Goal: Navigation & Orientation: Find specific page/section

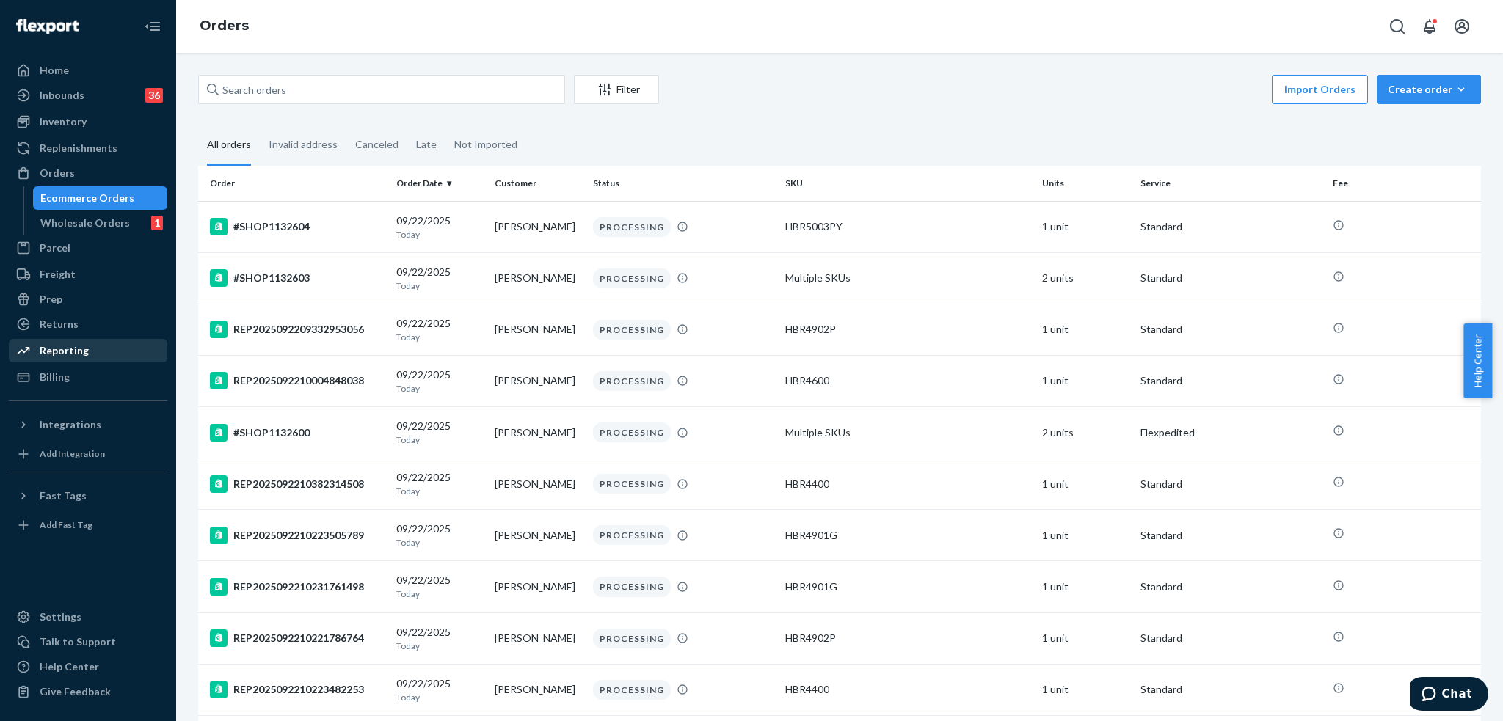
click at [70, 350] on div "Reporting" at bounding box center [64, 350] width 49 height 15
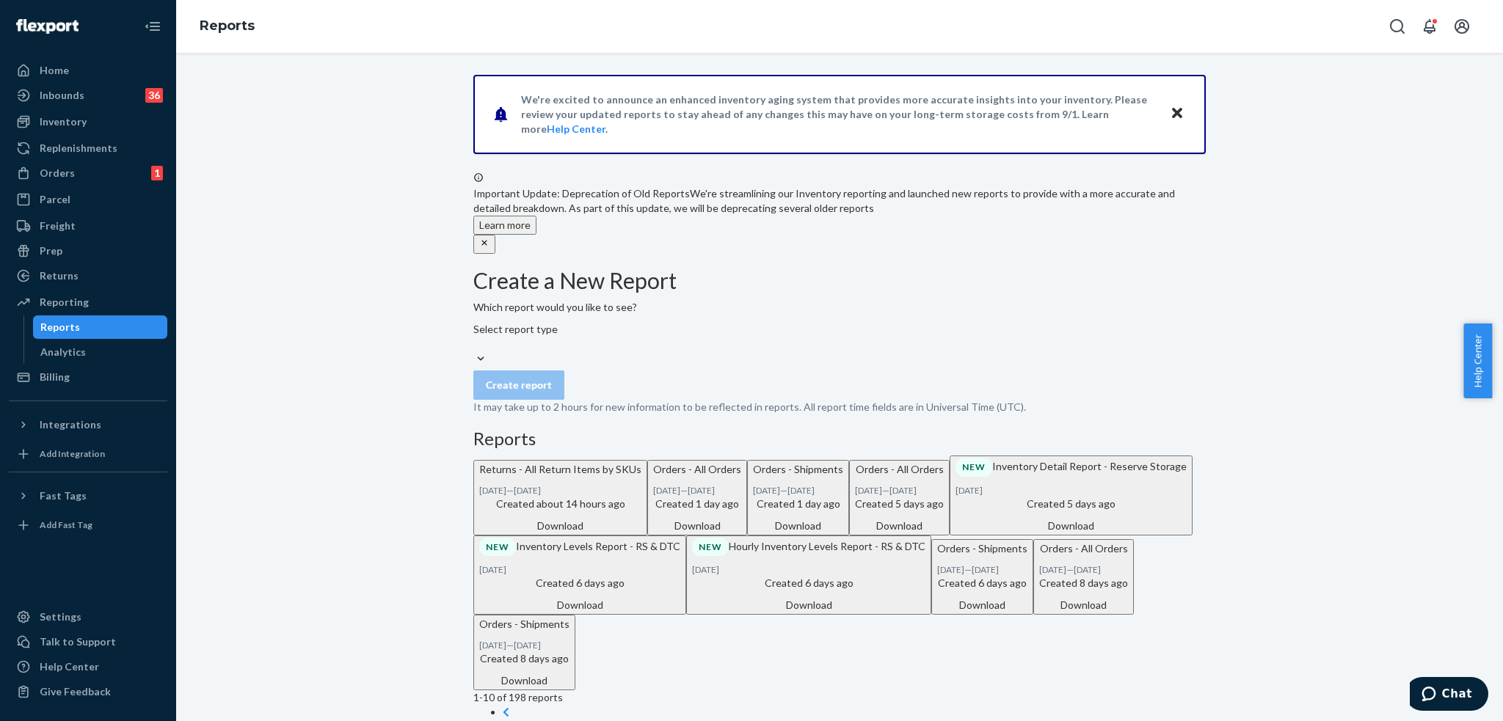
click at [753, 477] on p "Orders - Shipments" at bounding box center [798, 469] width 90 height 15
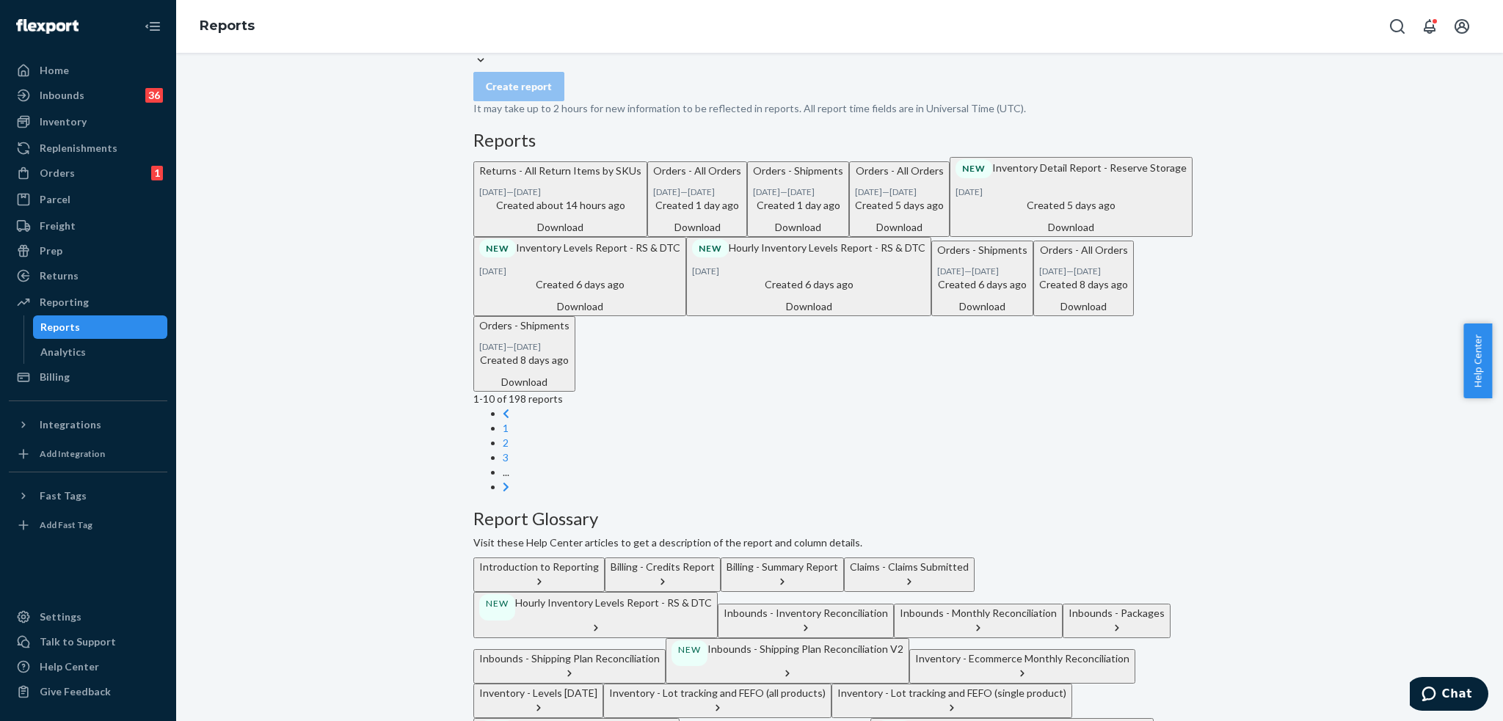
scroll to position [261, 0]
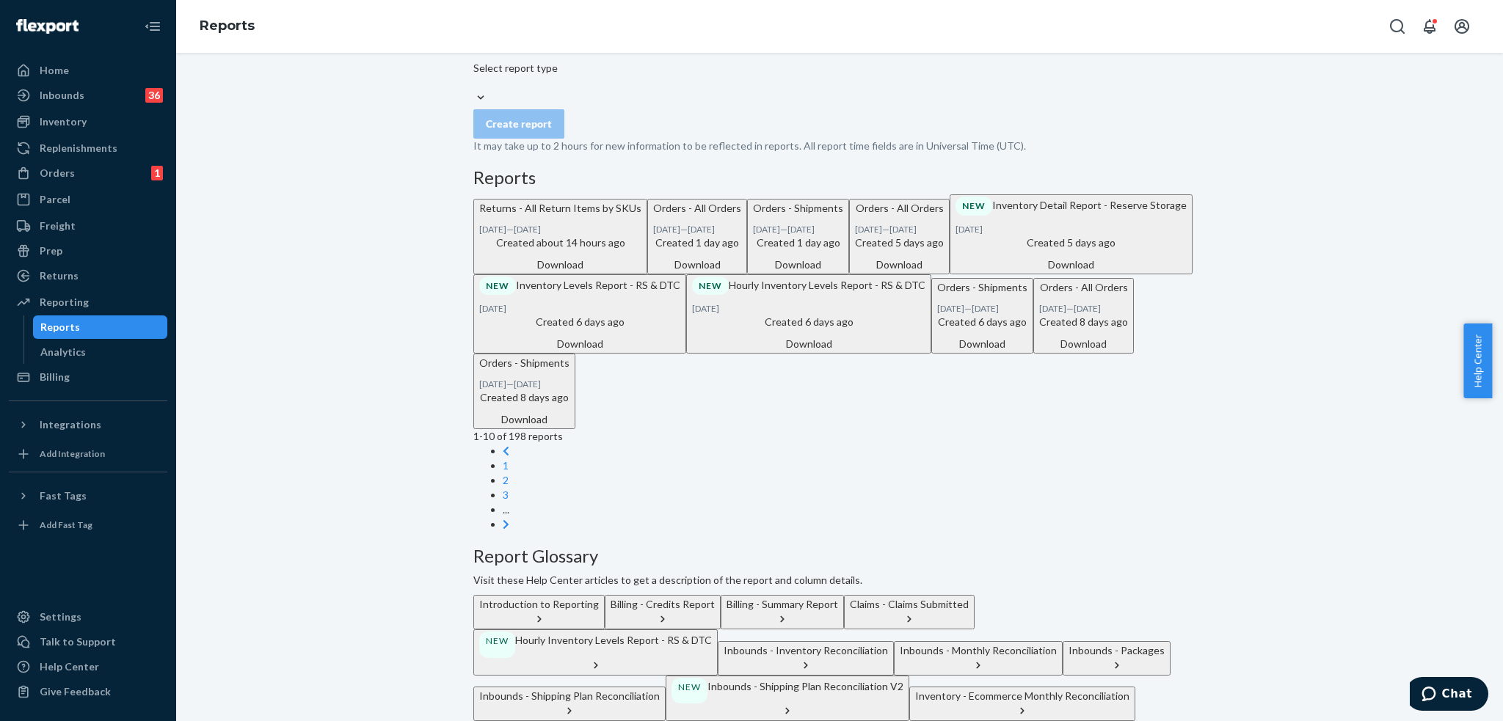
click at [660, 689] on div "Inbounds - Shipping Plan Reconciliation" at bounding box center [569, 696] width 180 height 15
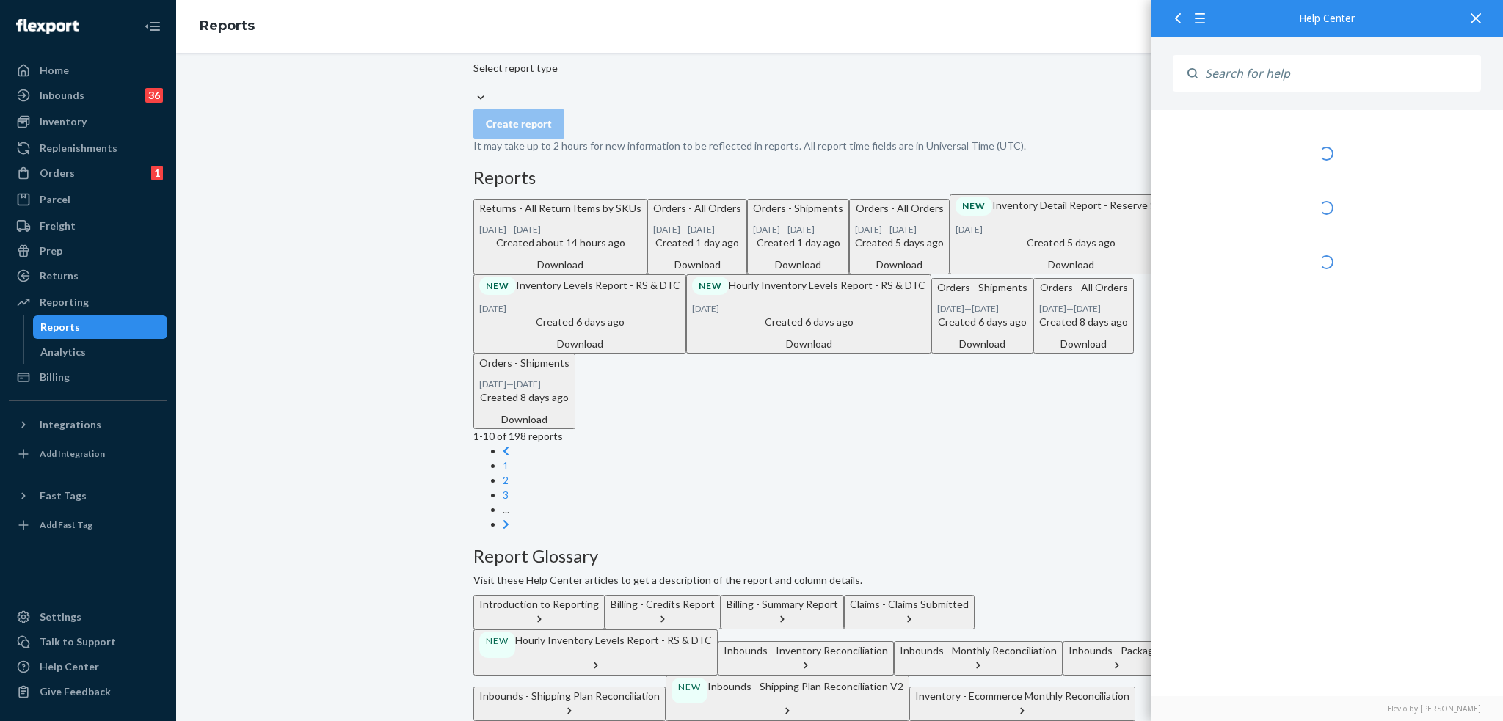
click at [660, 689] on div "Inbounds - Shipping Plan Reconciliation" at bounding box center [569, 696] width 180 height 15
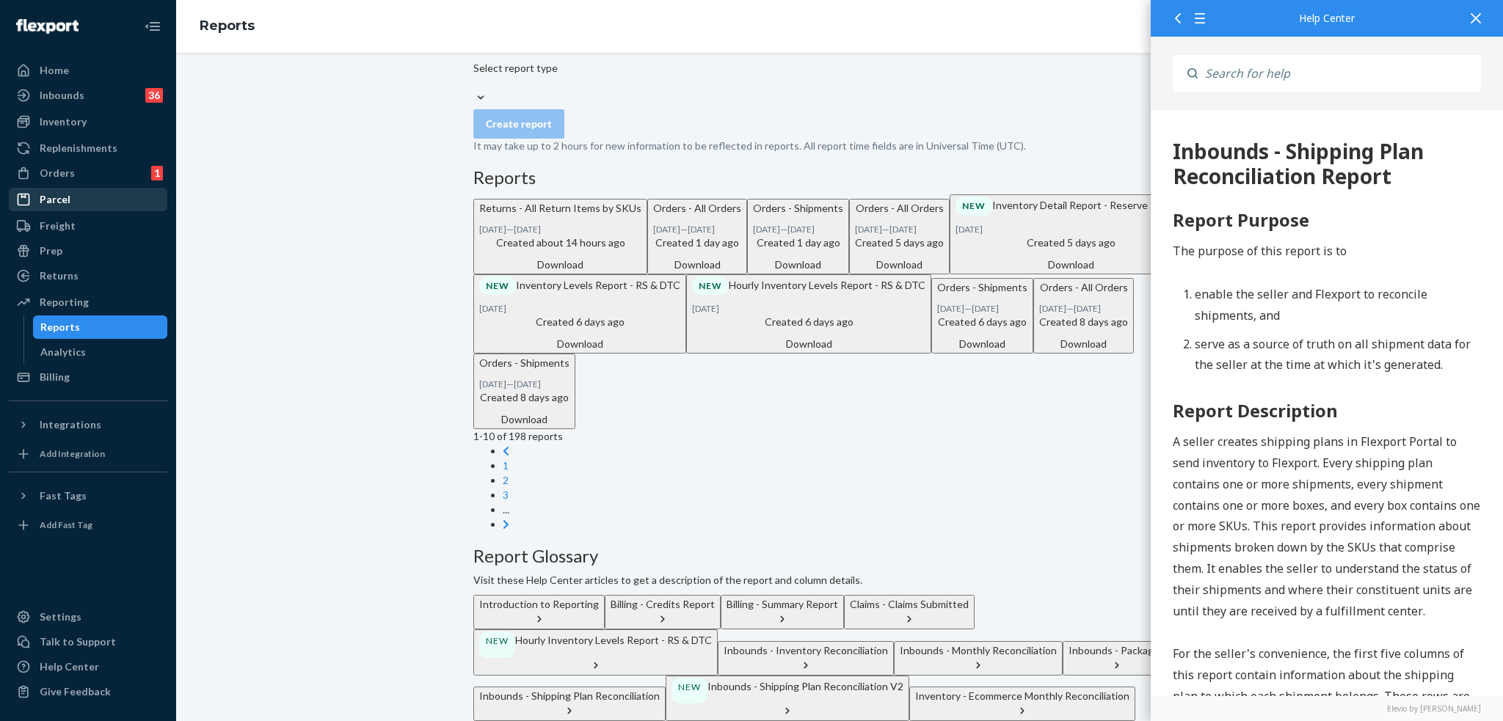
click at [56, 203] on div "Parcel" at bounding box center [55, 199] width 31 height 15
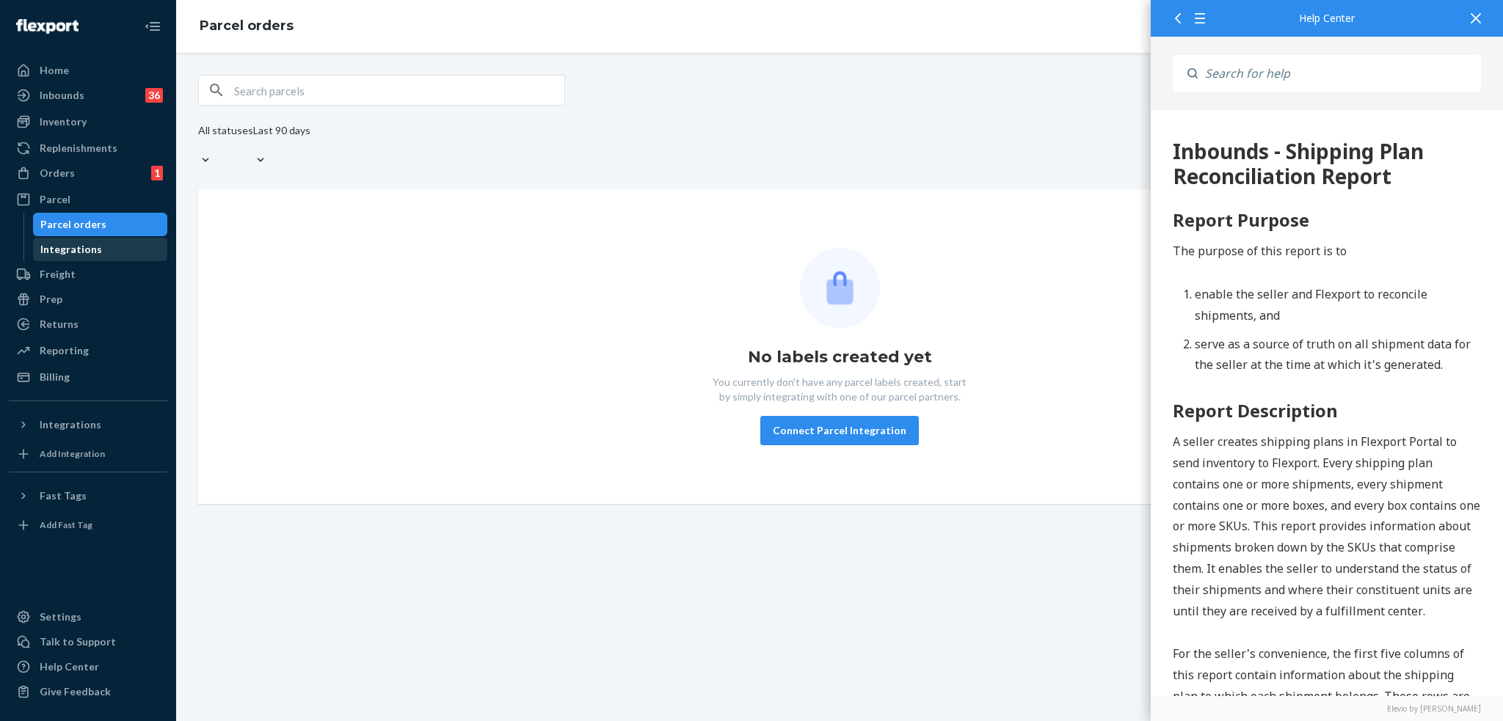
click at [59, 246] on div "Integrations" at bounding box center [71, 249] width 62 height 15
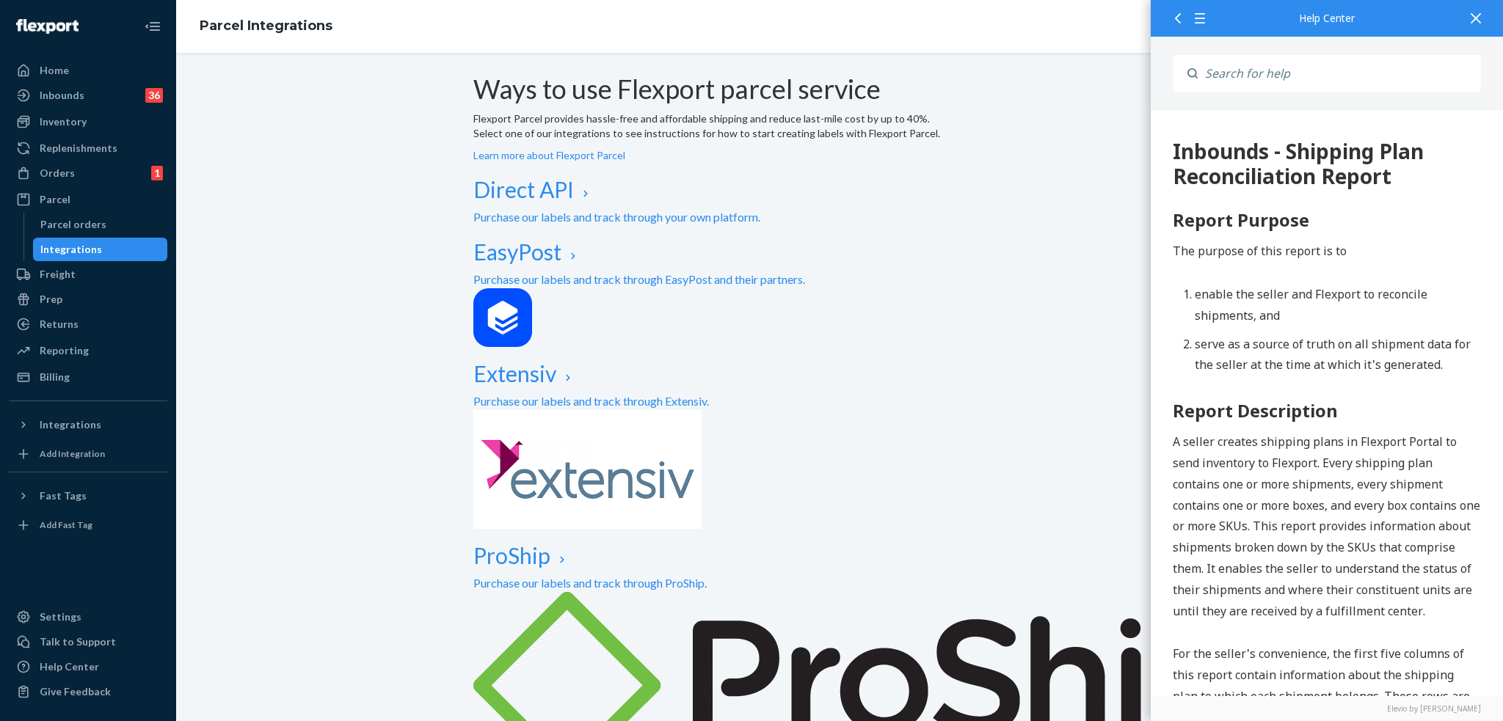
click at [1478, 18] on icon at bounding box center [1475, 18] width 10 height 10
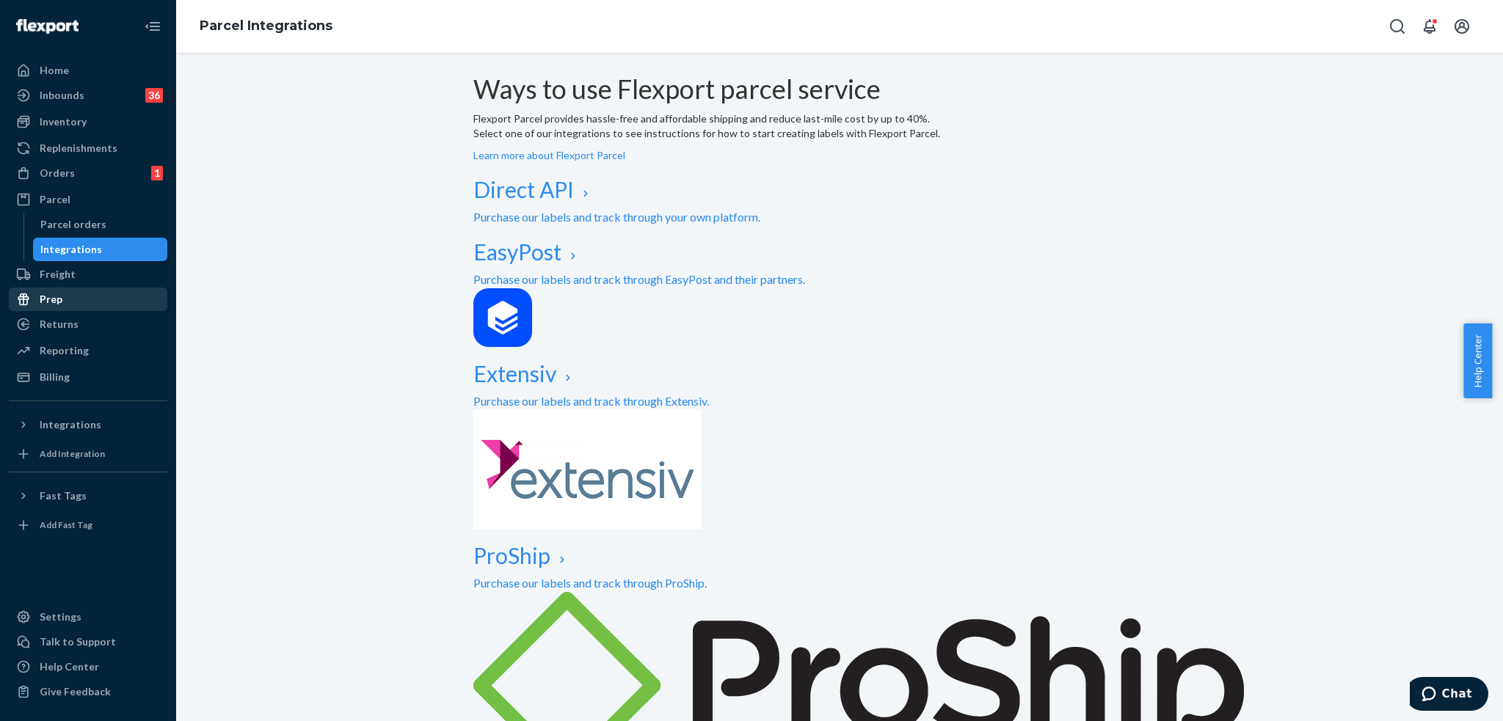
click at [53, 296] on div "Prep" at bounding box center [51, 299] width 23 height 15
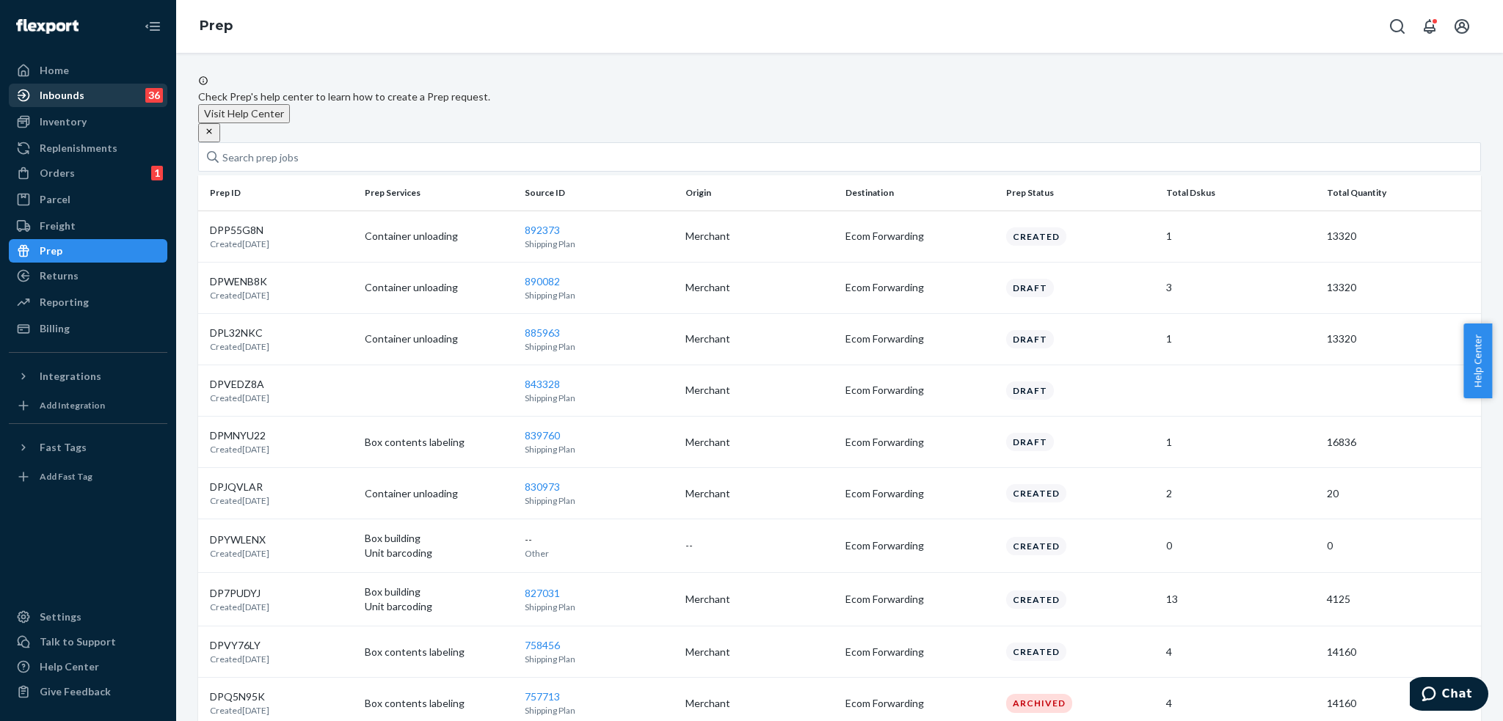
click at [79, 87] on div "Inbounds 36" at bounding box center [88, 95] width 156 height 21
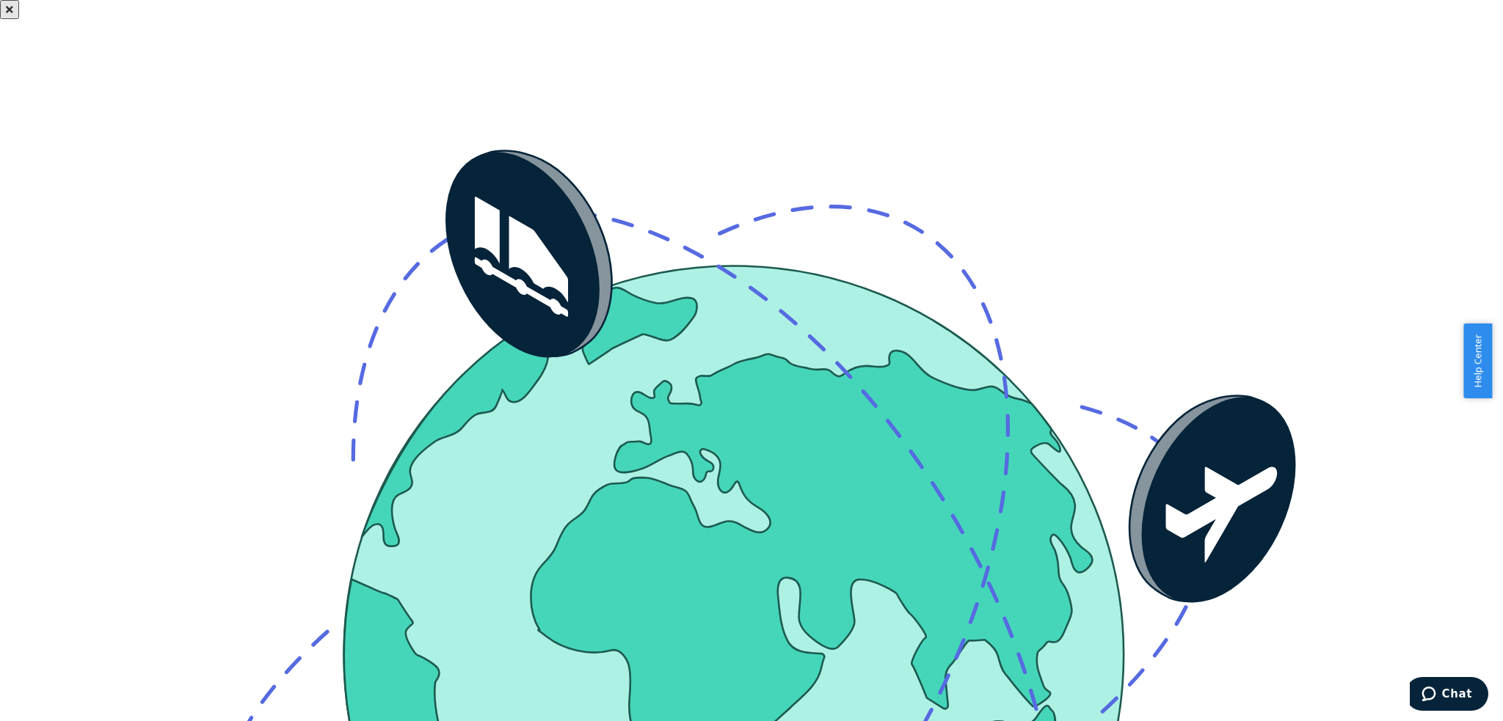
click at [13, 15] on icon "Close" at bounding box center [9, 9] width 7 height 10
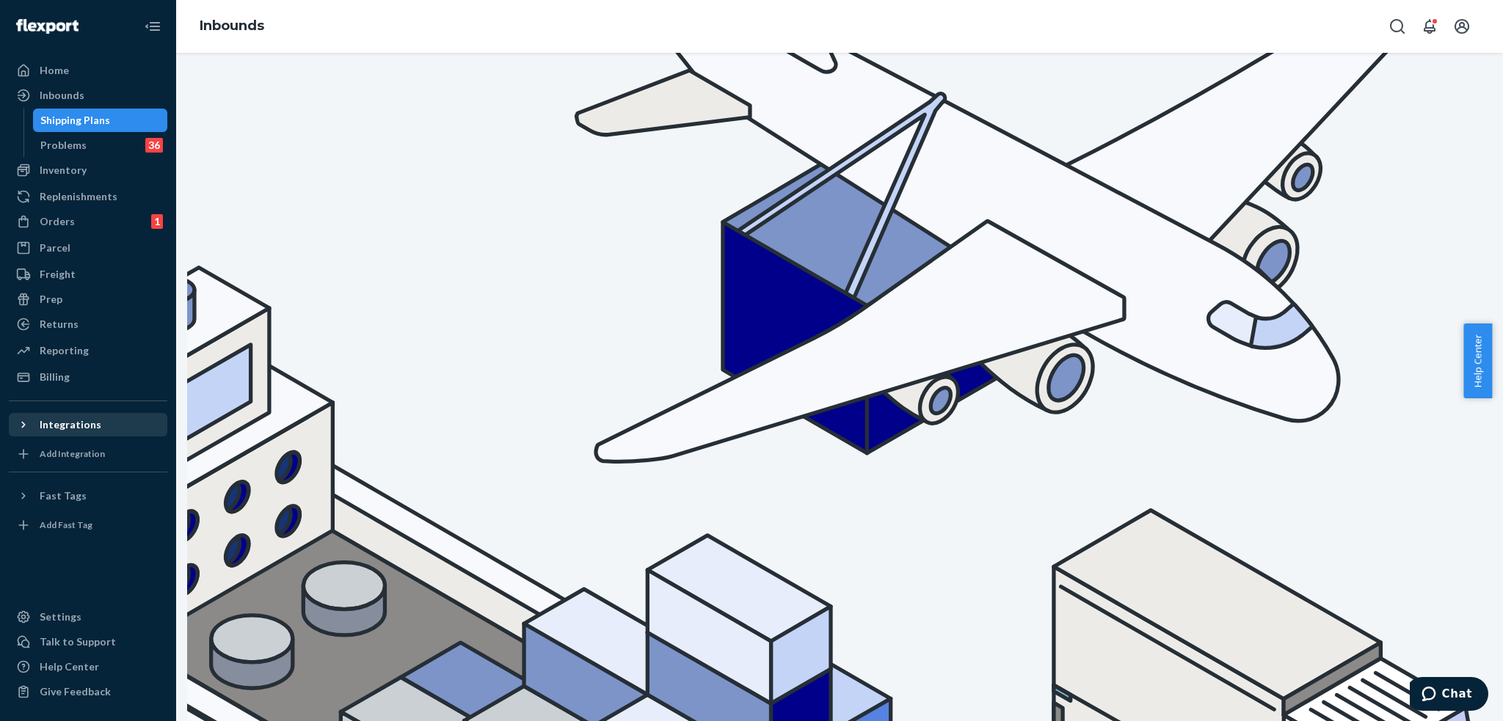
click at [49, 424] on div "Integrations" at bounding box center [71, 424] width 62 height 15
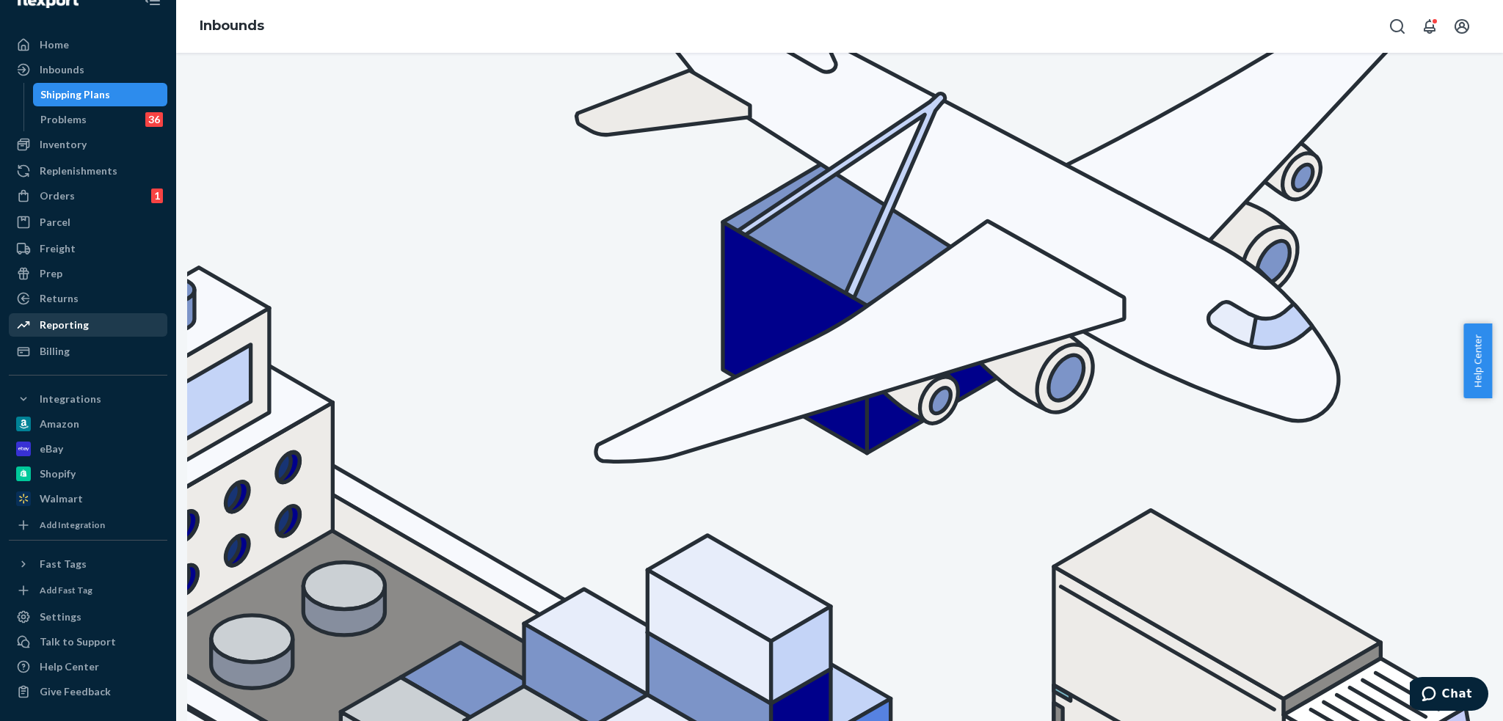
click at [76, 328] on div "Reporting" at bounding box center [64, 325] width 49 height 15
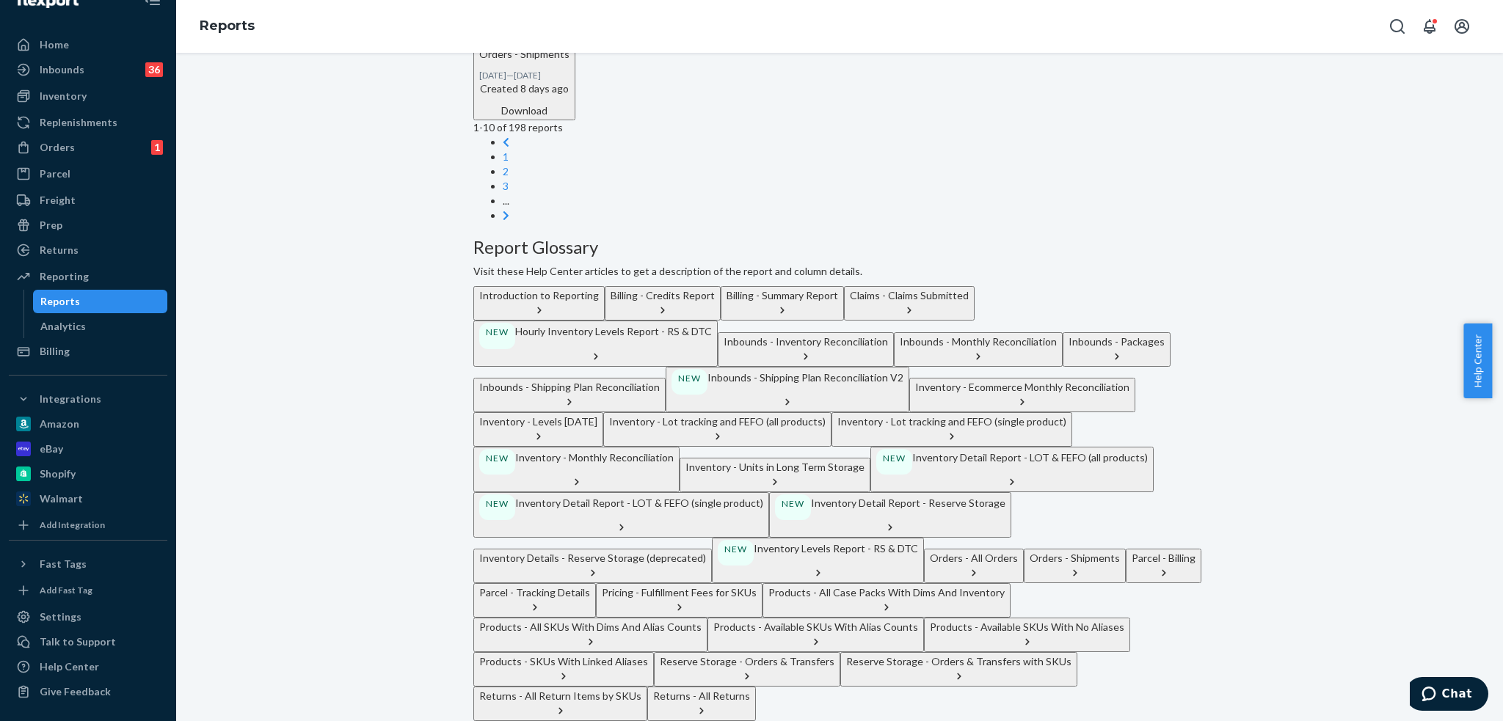
scroll to position [807, 0]
click at [1126, 549] on button "Parcel - Billing" at bounding box center [1164, 566] width 76 height 34
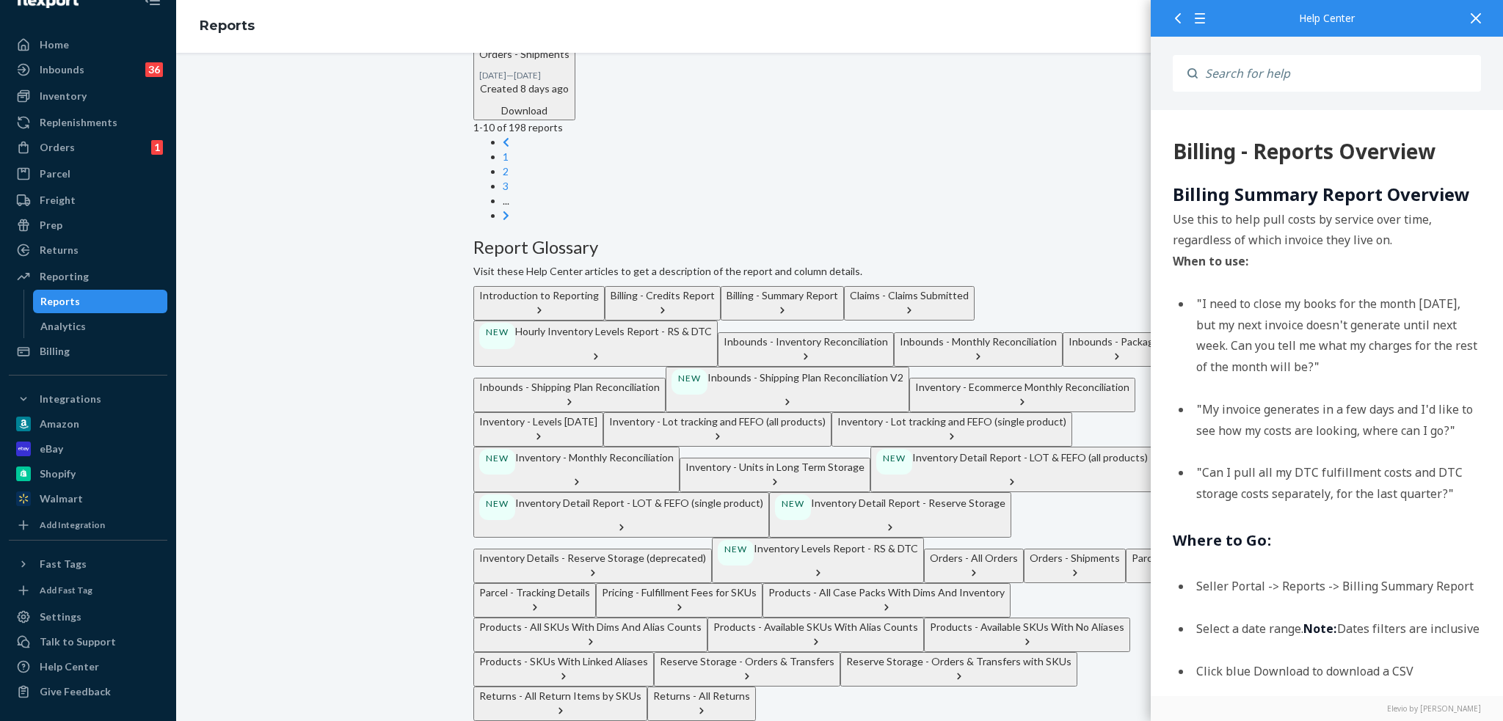
scroll to position [0, 0]
click at [66, 331] on div "Analytics" at bounding box center [62, 326] width 45 height 15
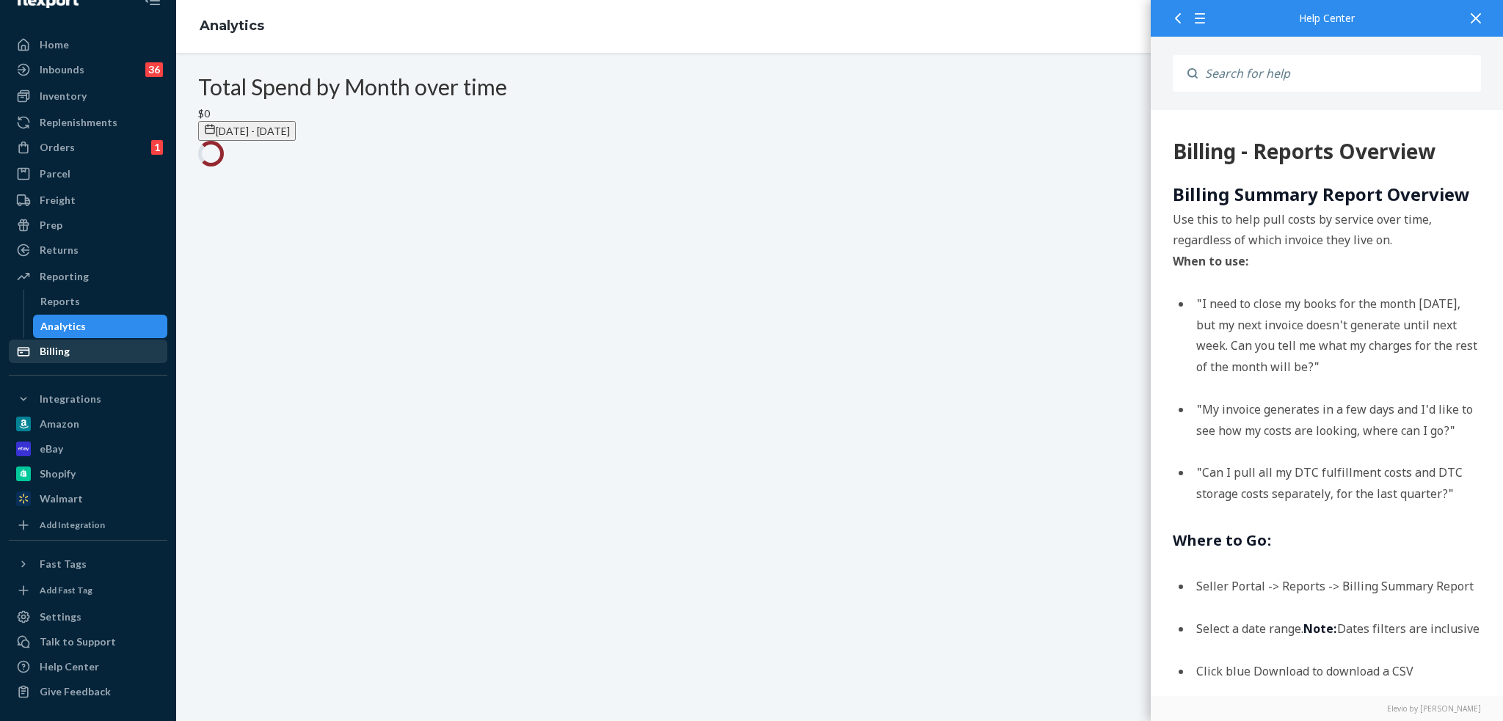
click at [63, 342] on div "Billing" at bounding box center [88, 351] width 156 height 21
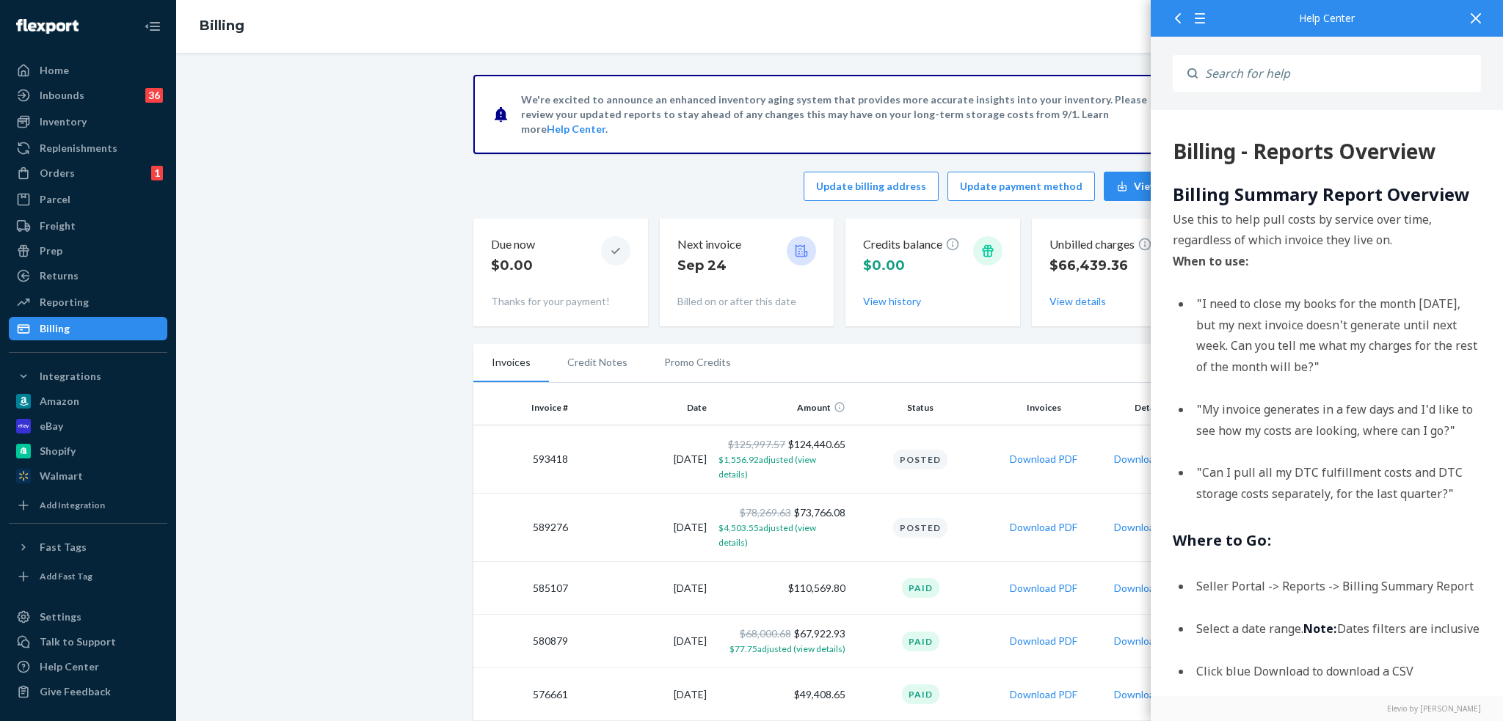
click at [1483, 18] on div at bounding box center [1475, 18] width 32 height 36
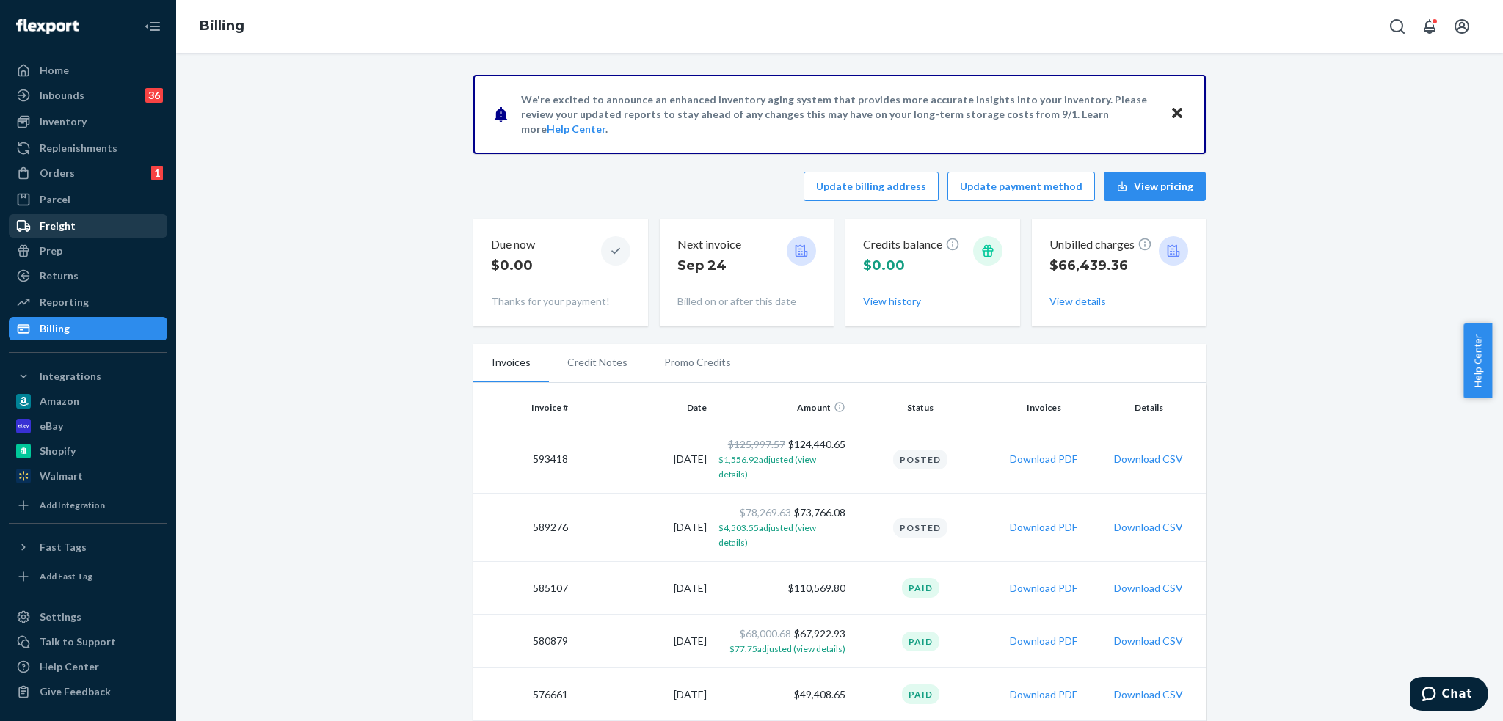
click at [51, 221] on div "Freight" at bounding box center [58, 226] width 36 height 15
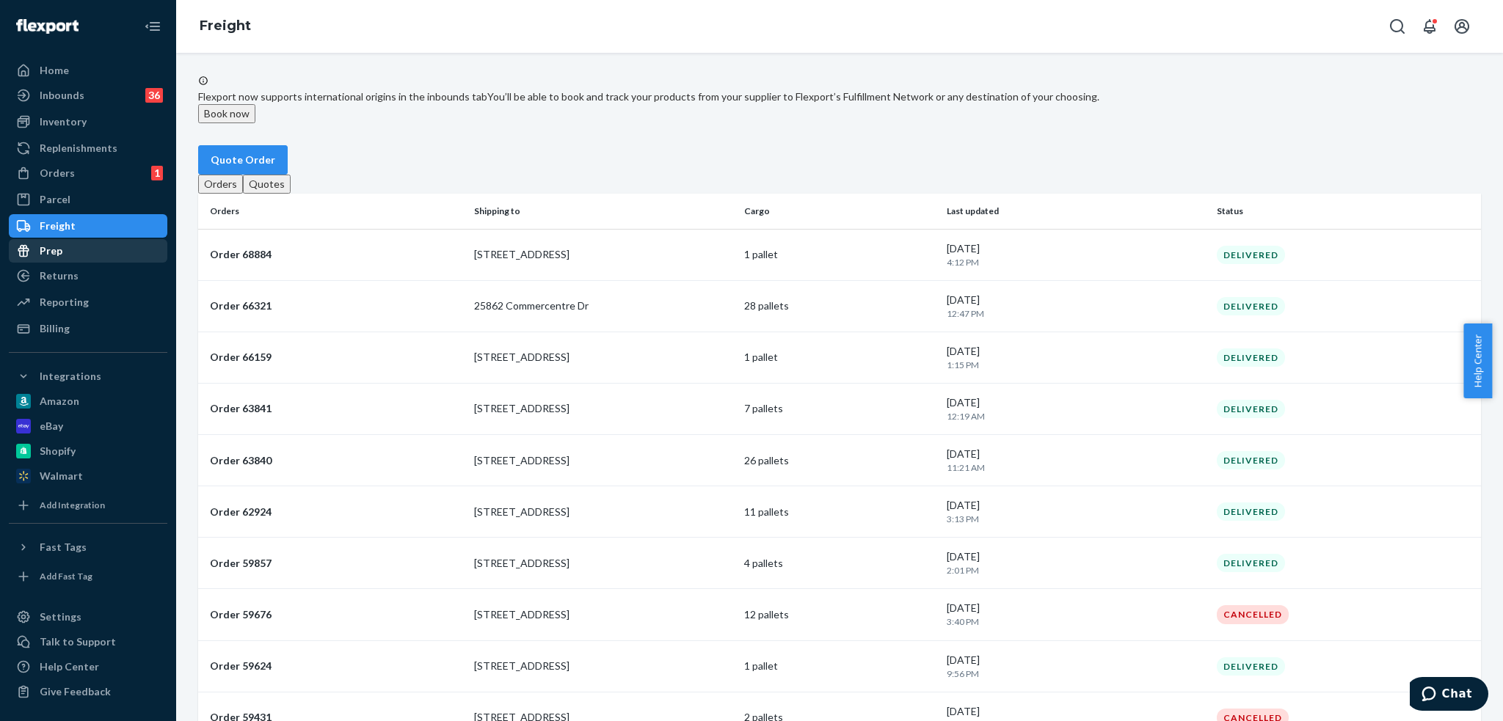
click at [49, 249] on div "Prep" at bounding box center [51, 251] width 23 height 15
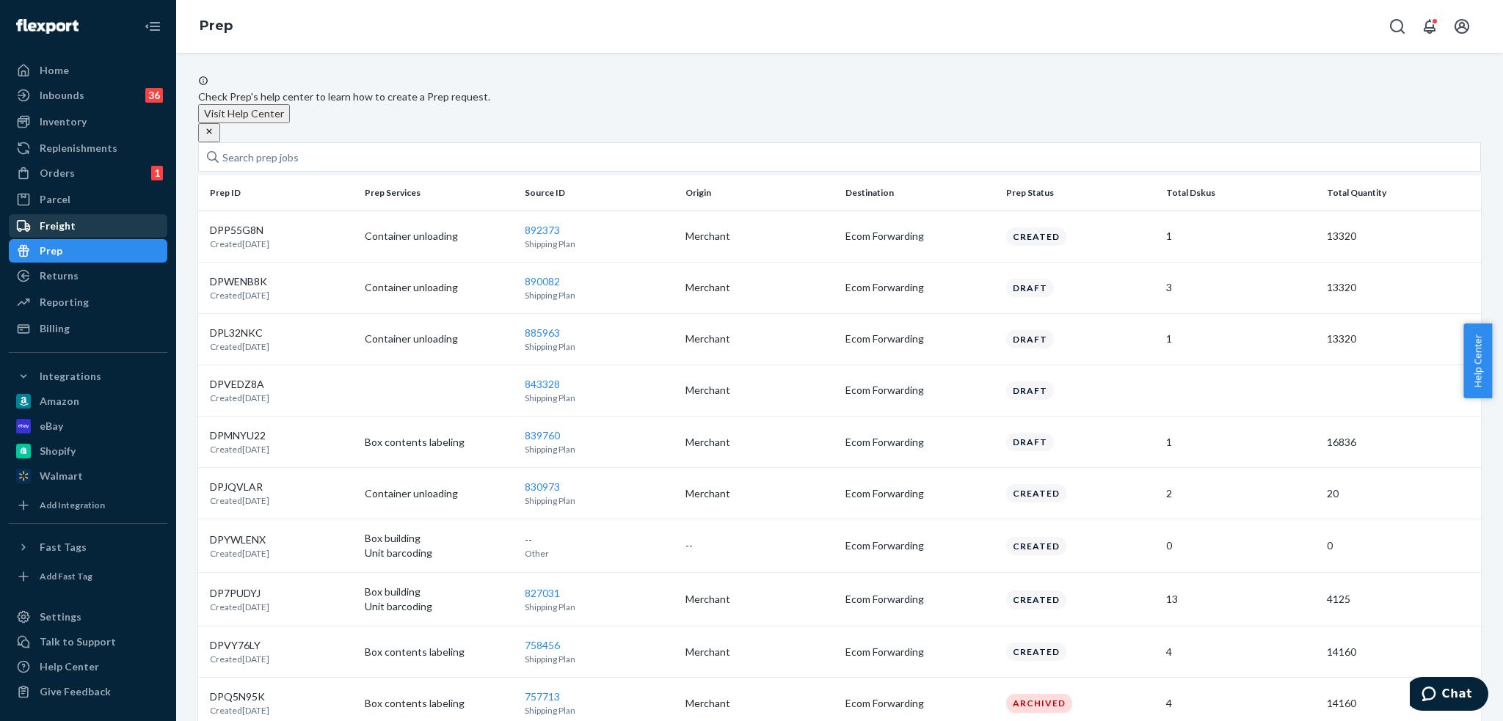
click at [98, 227] on div "Freight" at bounding box center [88, 226] width 156 height 21
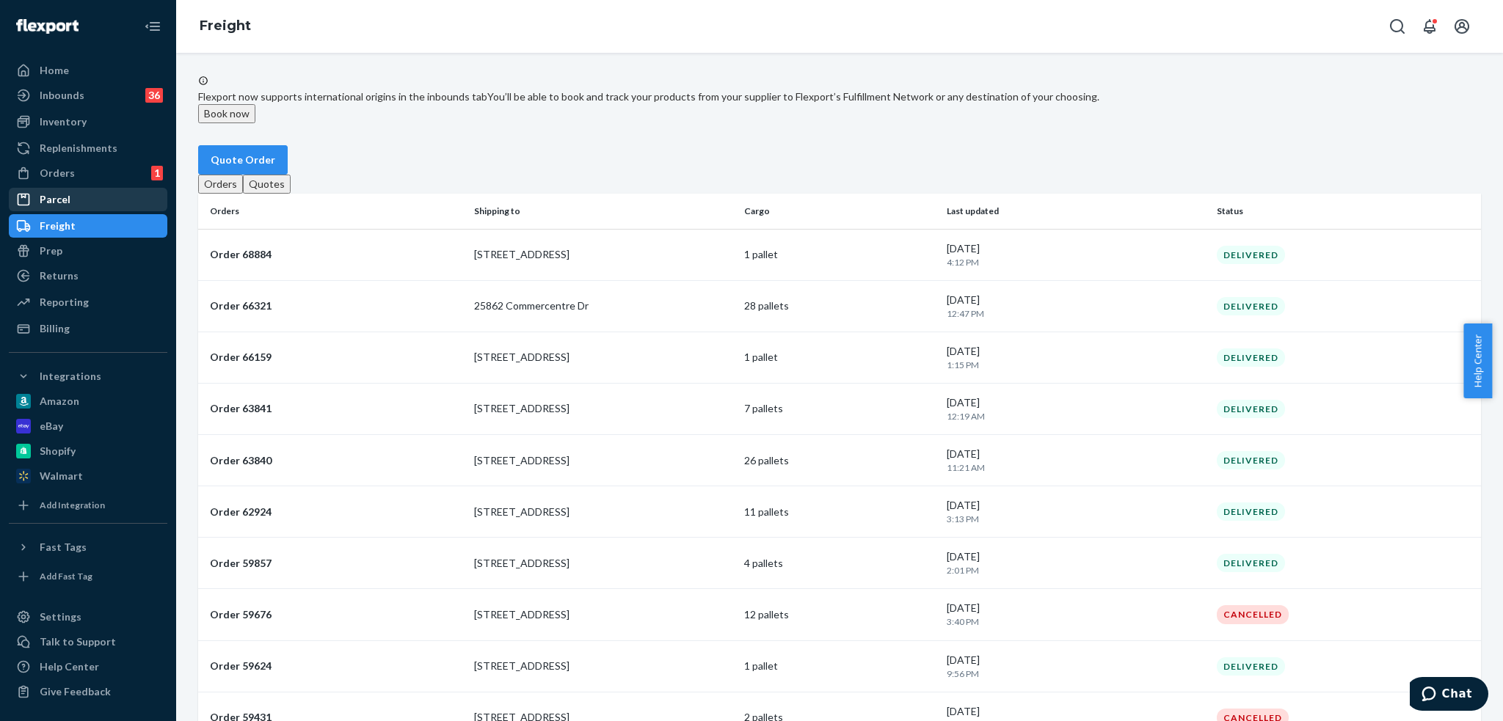
click at [94, 203] on div "Parcel" at bounding box center [88, 199] width 156 height 21
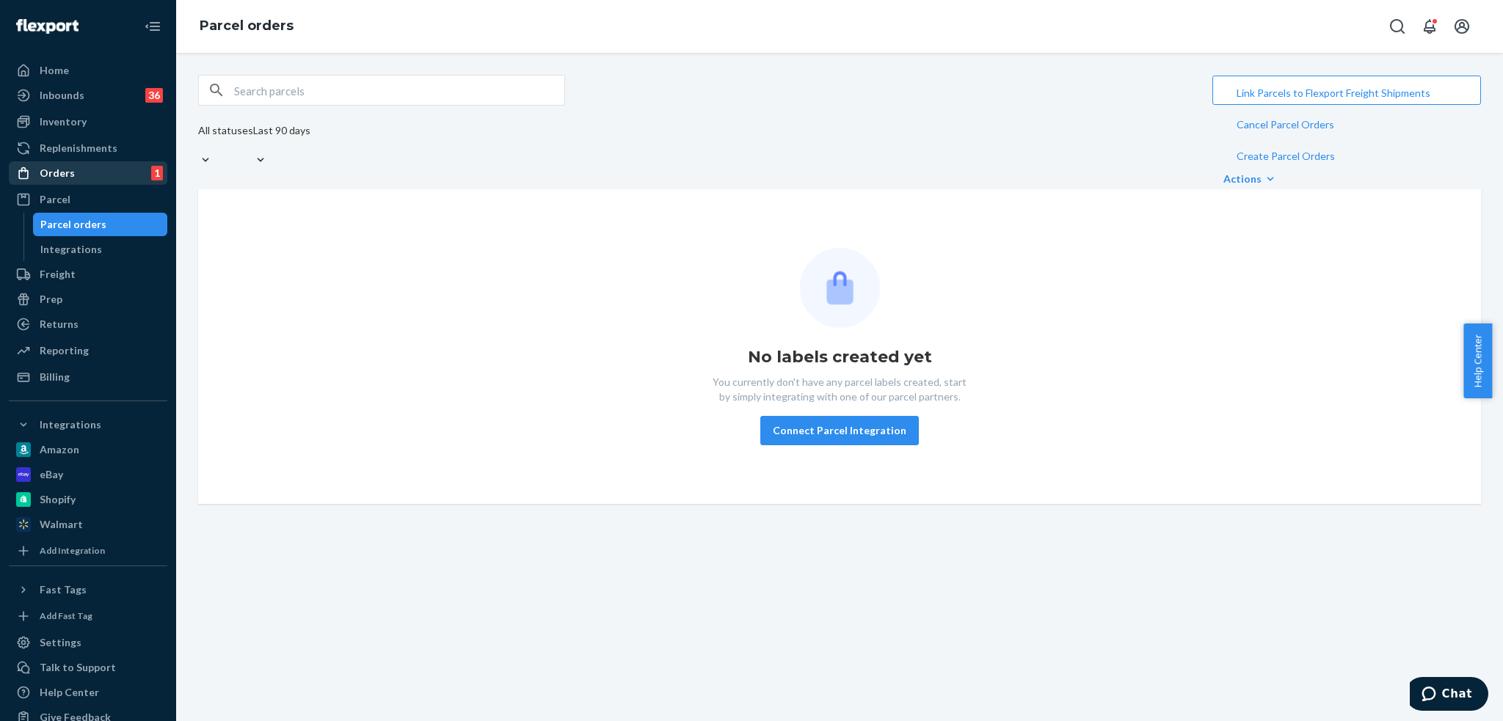
click at [80, 169] on div "Orders 1" at bounding box center [88, 173] width 156 height 21
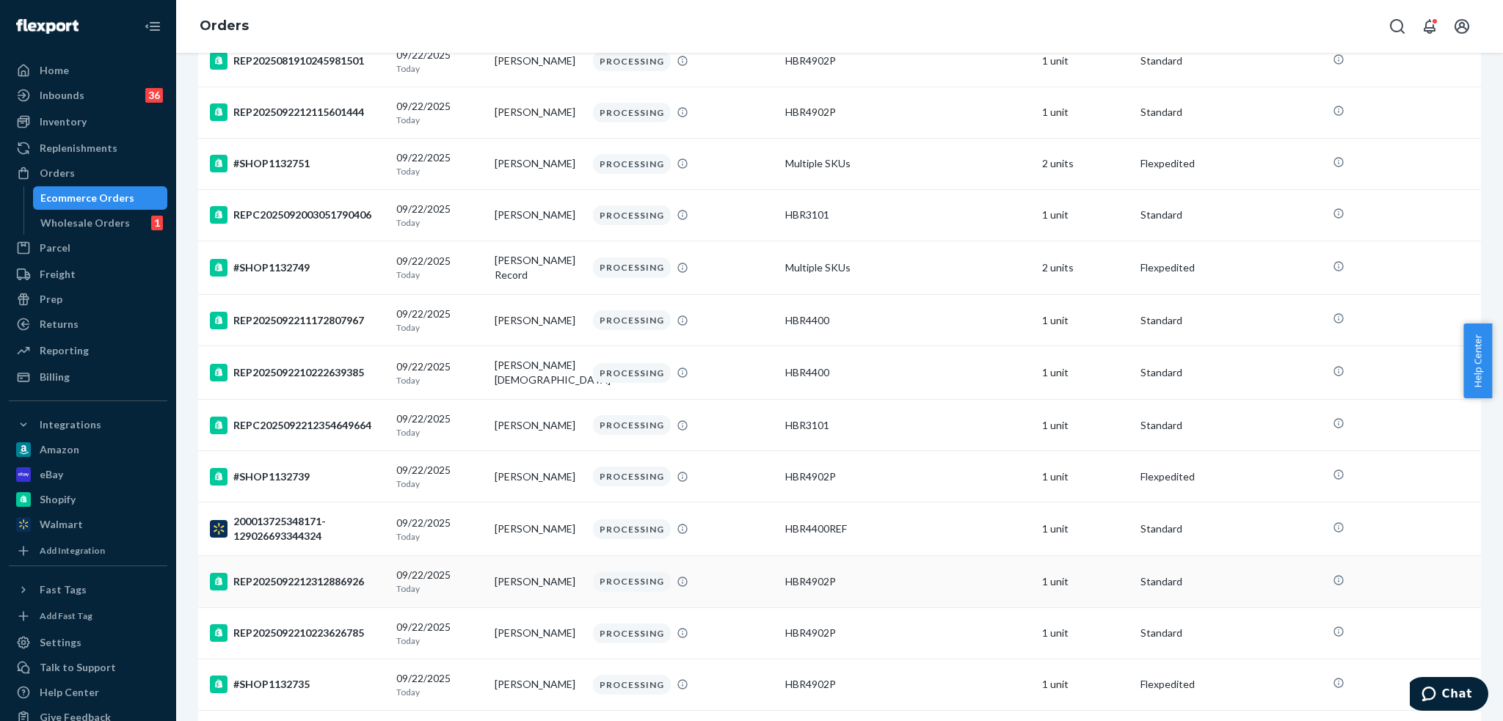
scroll to position [220, 0]
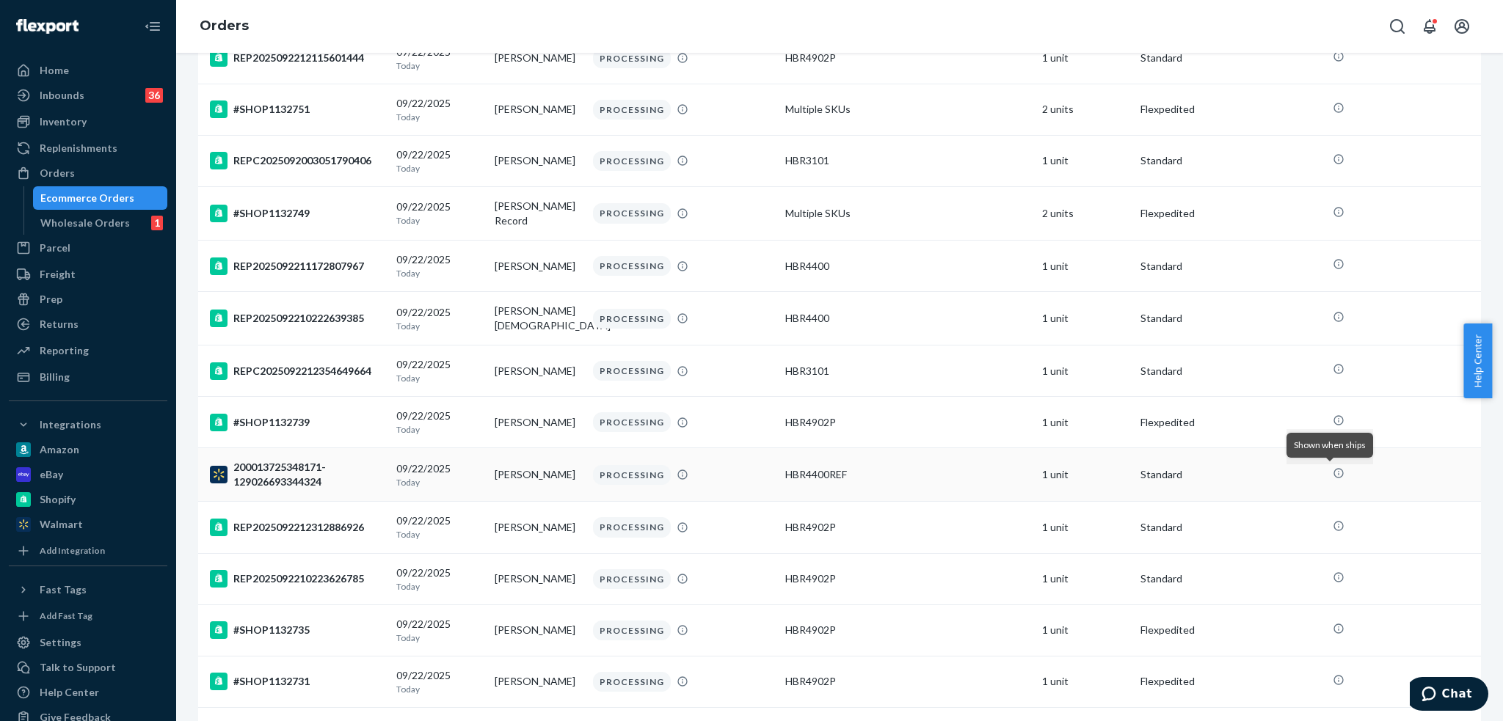
click at [1332, 475] on icon at bounding box center [1338, 473] width 12 height 12
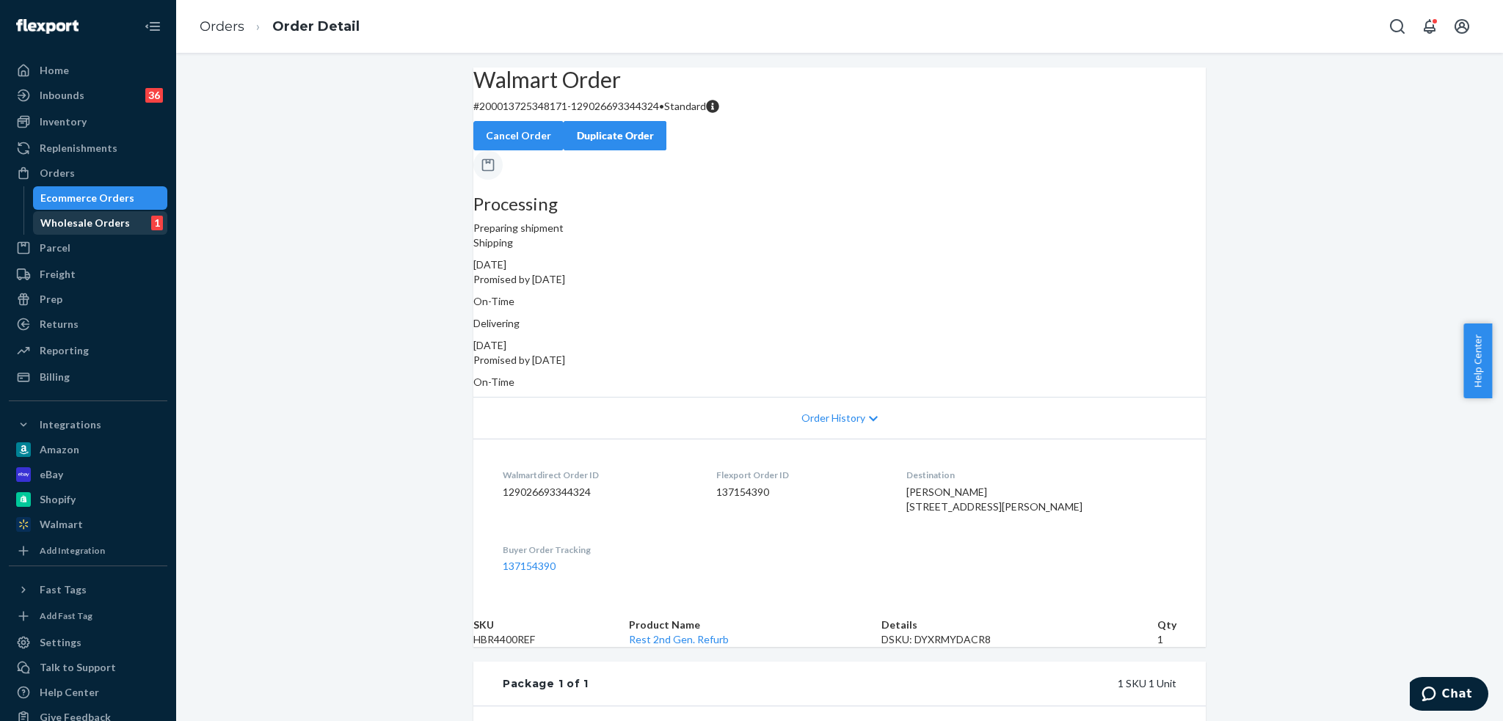
click at [73, 219] on div "Wholesale Orders" at bounding box center [85, 223] width 90 height 15
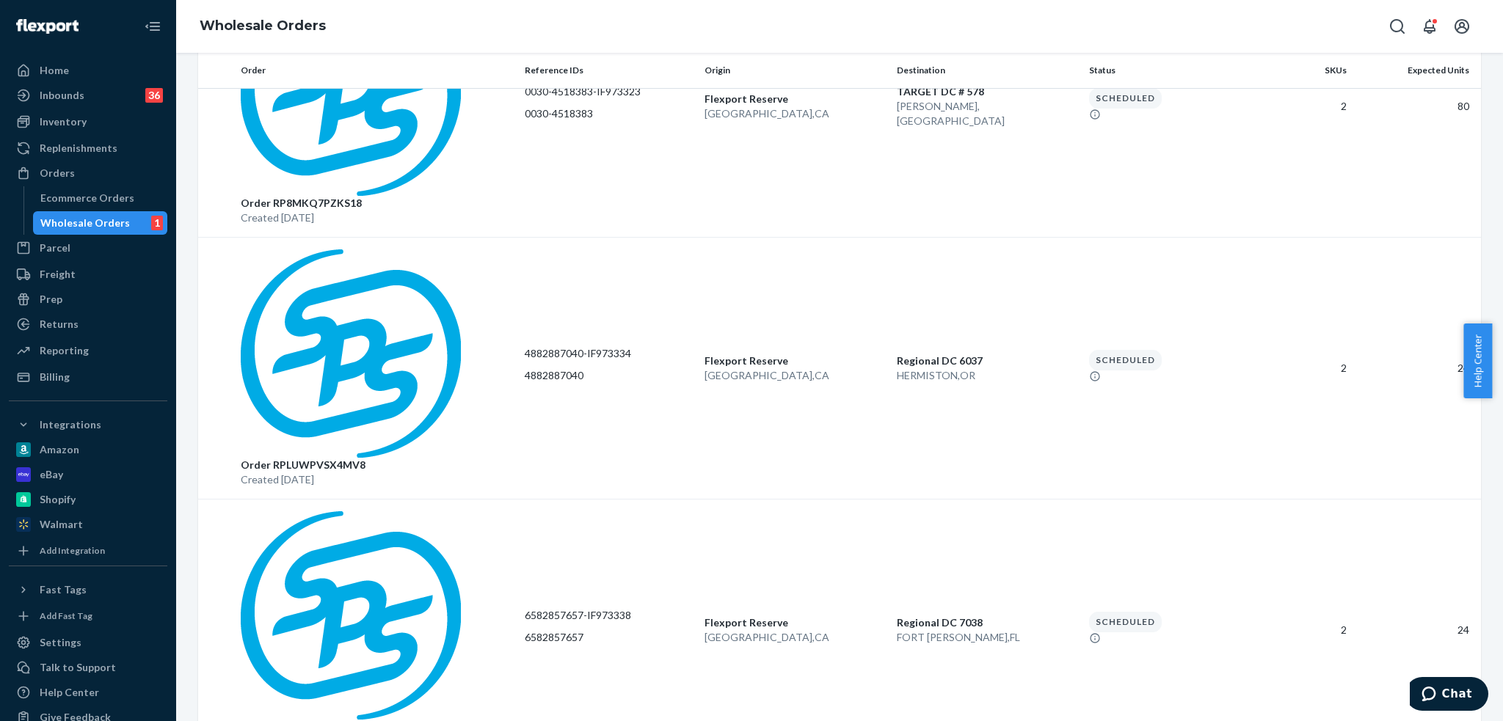
scroll to position [880, 0]
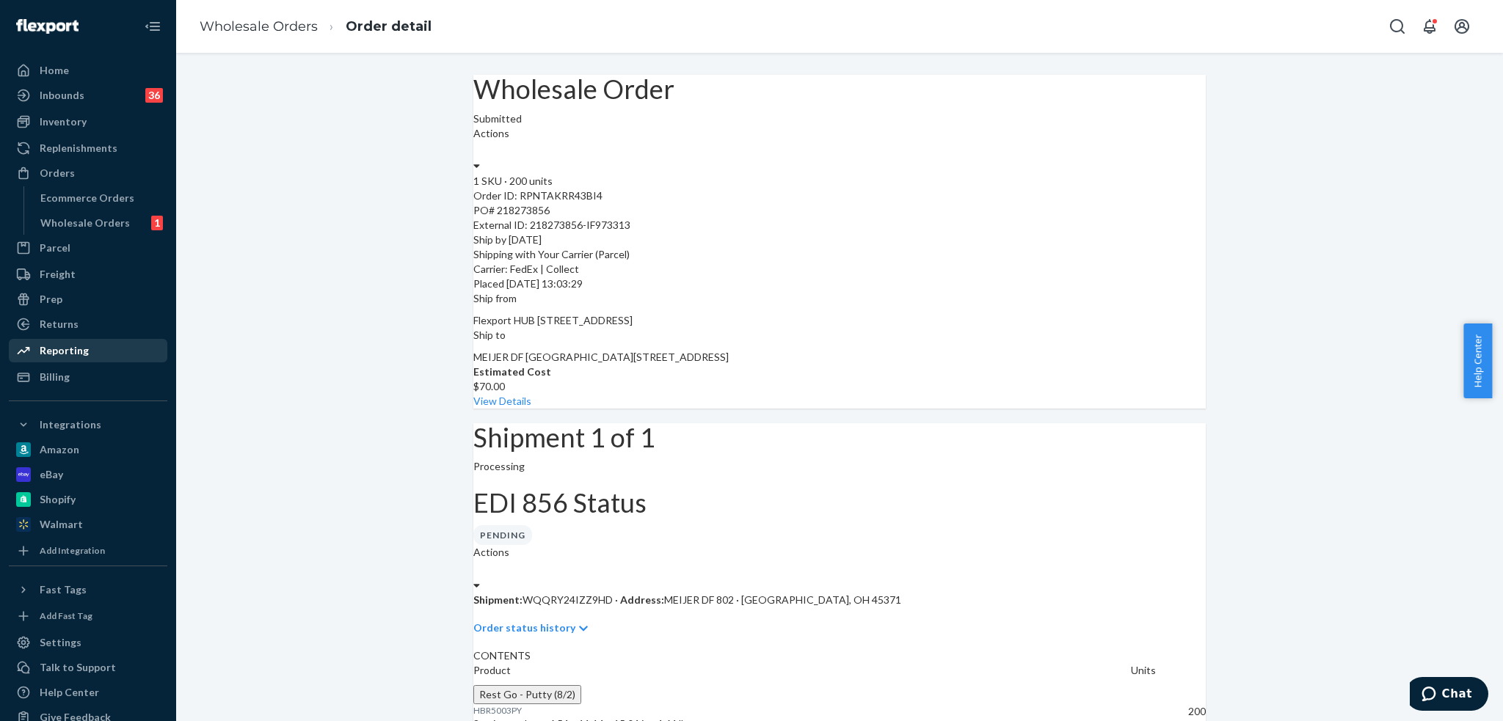
click at [78, 349] on div "Reporting" at bounding box center [64, 350] width 49 height 15
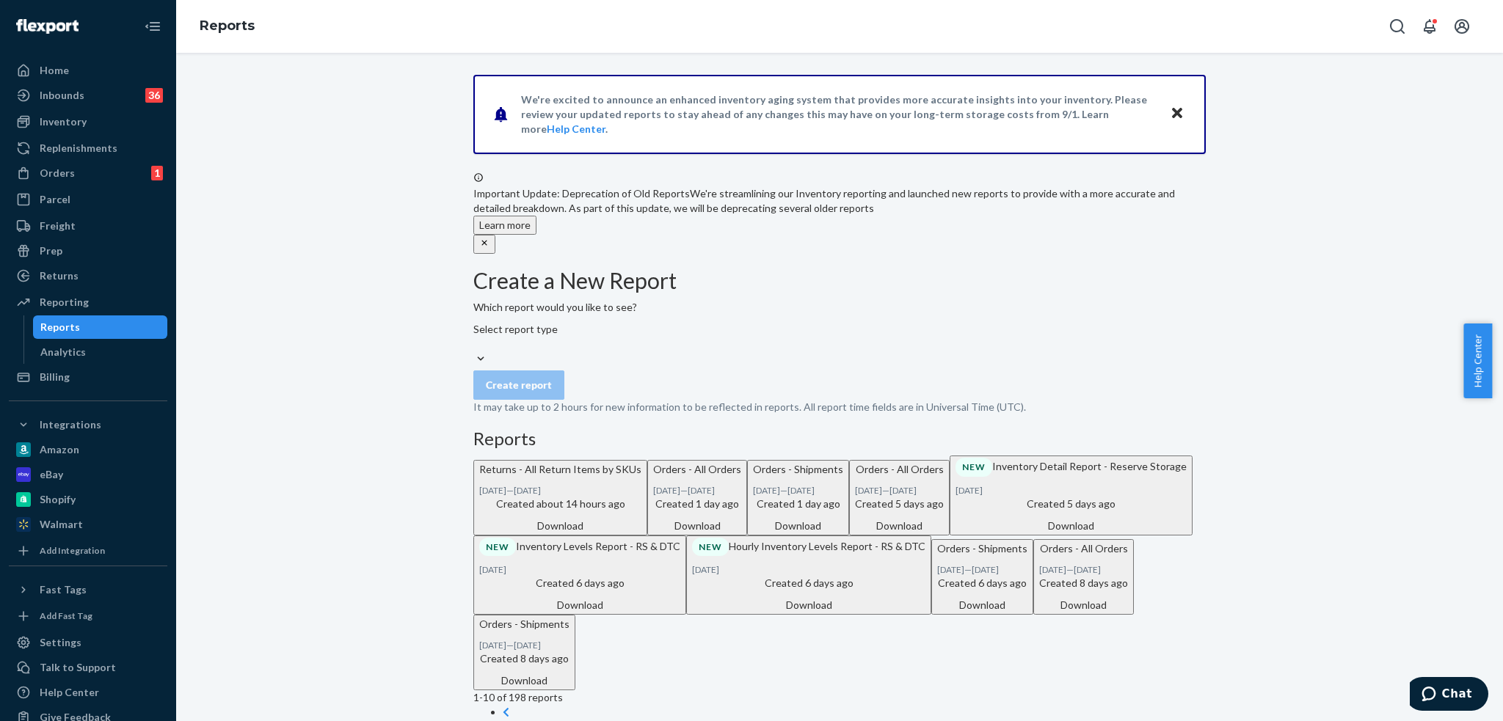
click at [653, 477] on p "Orders - All Orders" at bounding box center [697, 469] width 88 height 15
